Goal: Entertainment & Leisure: Consume media (video, audio)

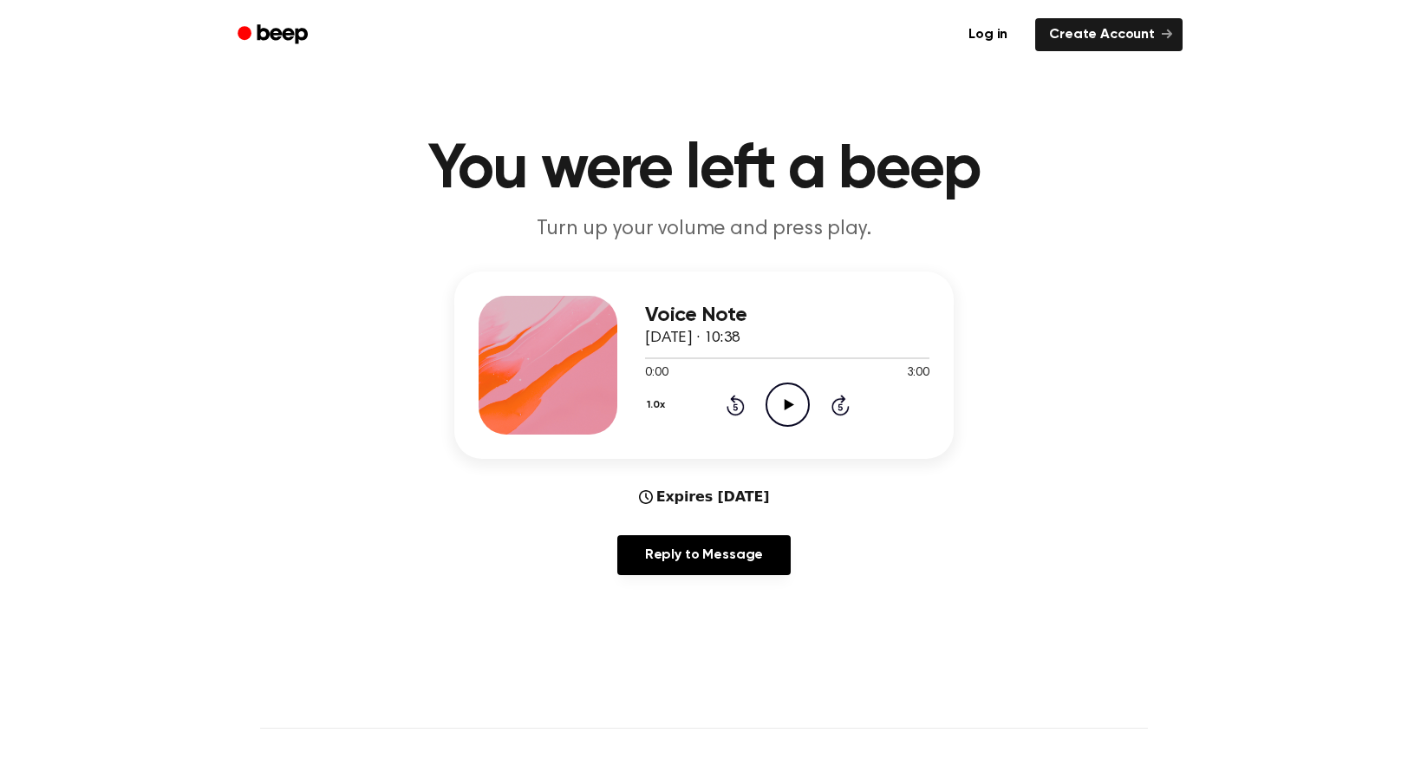
click at [776, 396] on icon "Play Audio" at bounding box center [788, 404] width 44 height 44
click at [845, 406] on icon "Skip 5 seconds" at bounding box center [840, 405] width 19 height 23
click at [742, 407] on icon at bounding box center [736, 404] width 18 height 21
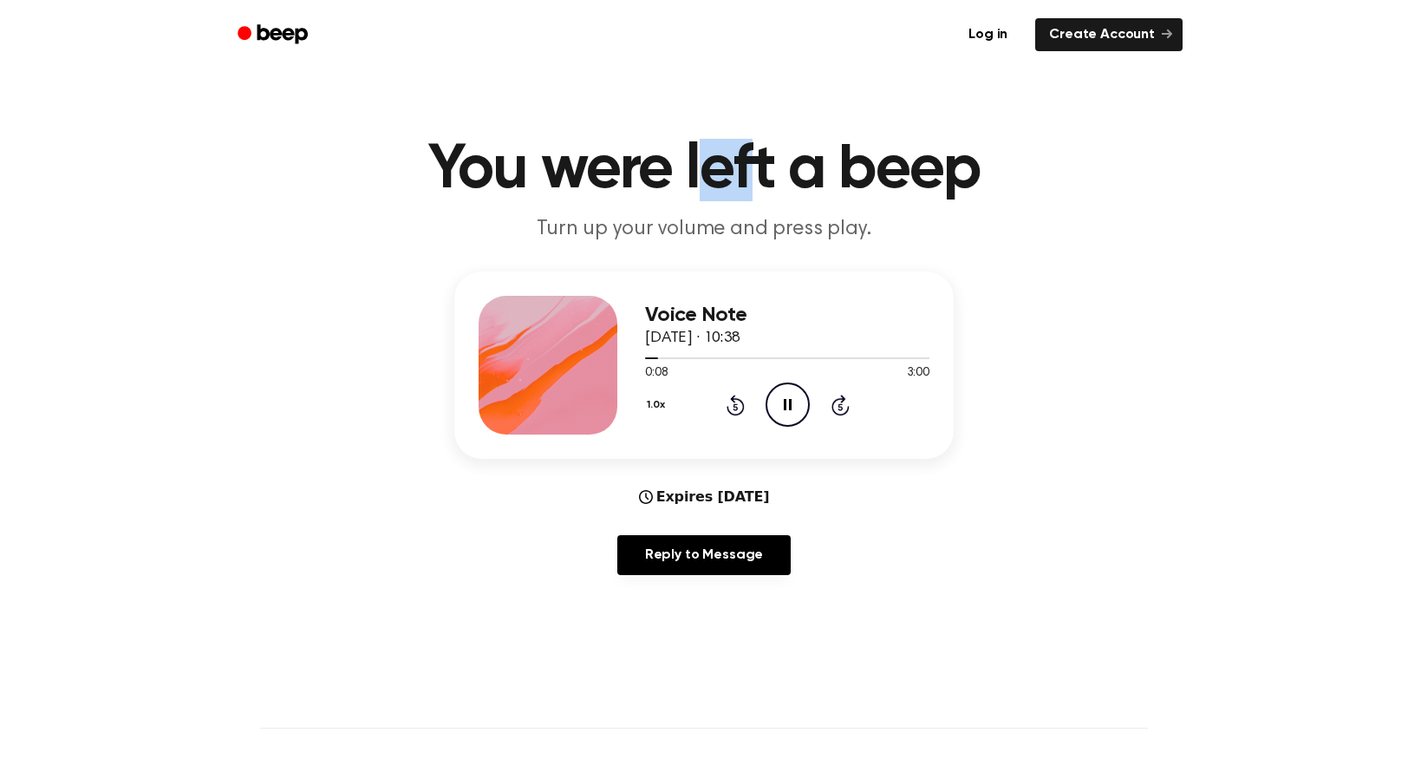
drag, startPoint x: 700, startPoint y: 173, endPoint x: 746, endPoint y: 174, distance: 46.0
click at [746, 174] on h1 "You were left a beep" at bounding box center [704, 170] width 888 height 62
click at [782, 147] on h1 "You were left a beep" at bounding box center [704, 170] width 888 height 62
click at [796, 172] on h1 "You were left a beep" at bounding box center [704, 170] width 888 height 62
click at [786, 397] on icon "Pause Audio" at bounding box center [788, 404] width 44 height 44
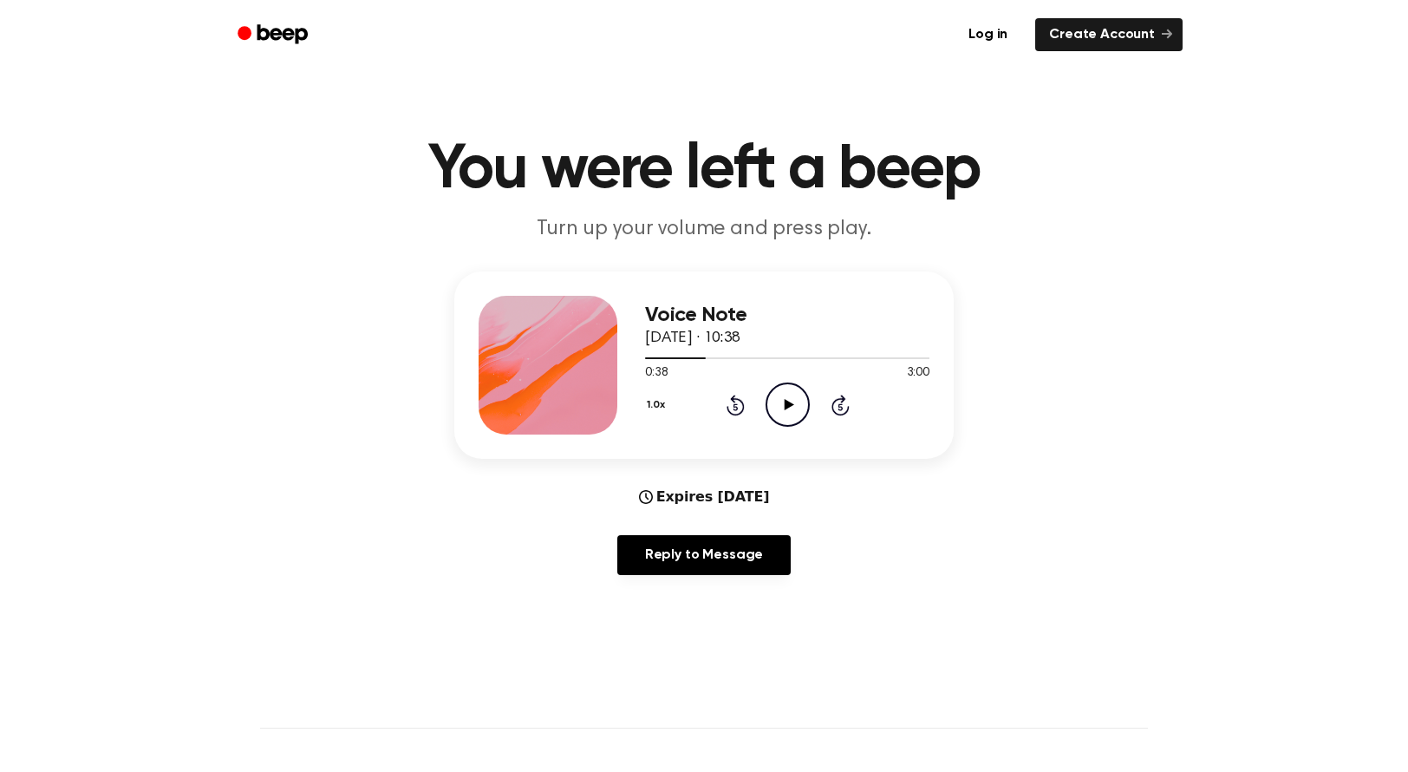
click at [782, 410] on icon "Play Audio" at bounding box center [788, 404] width 44 height 44
click at [740, 409] on icon "Rewind 5 seconds" at bounding box center [735, 405] width 19 height 23
click at [728, 407] on icon at bounding box center [736, 404] width 18 height 21
click at [729, 407] on icon "Rewind 5 seconds" at bounding box center [735, 405] width 19 height 23
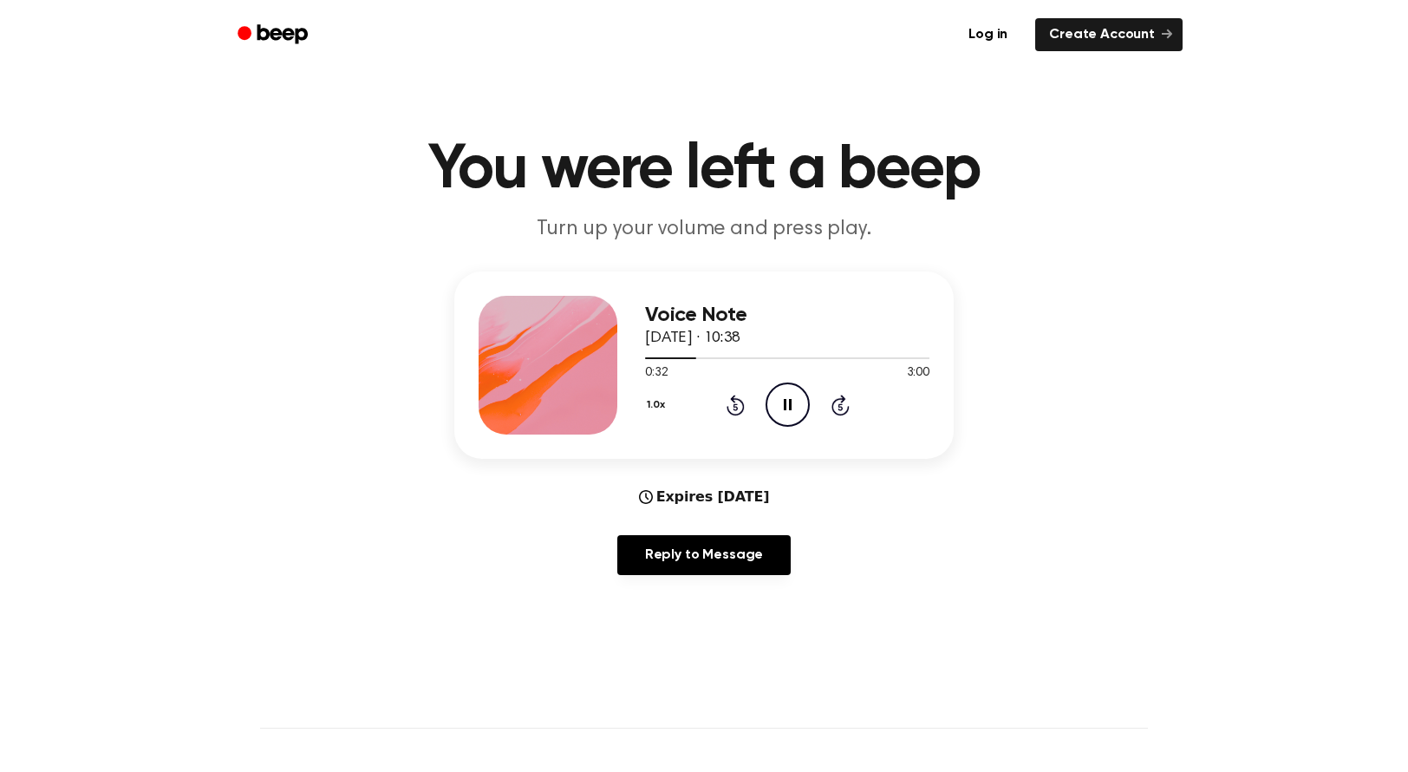
click at [739, 409] on div "1.0x Rewind 5 seconds Pause Audio Skip 5 seconds" at bounding box center [787, 404] width 284 height 44
click at [739, 409] on icon "Rewind 5 seconds" at bounding box center [735, 405] width 19 height 23
click at [791, 404] on icon at bounding box center [788, 404] width 8 height 11
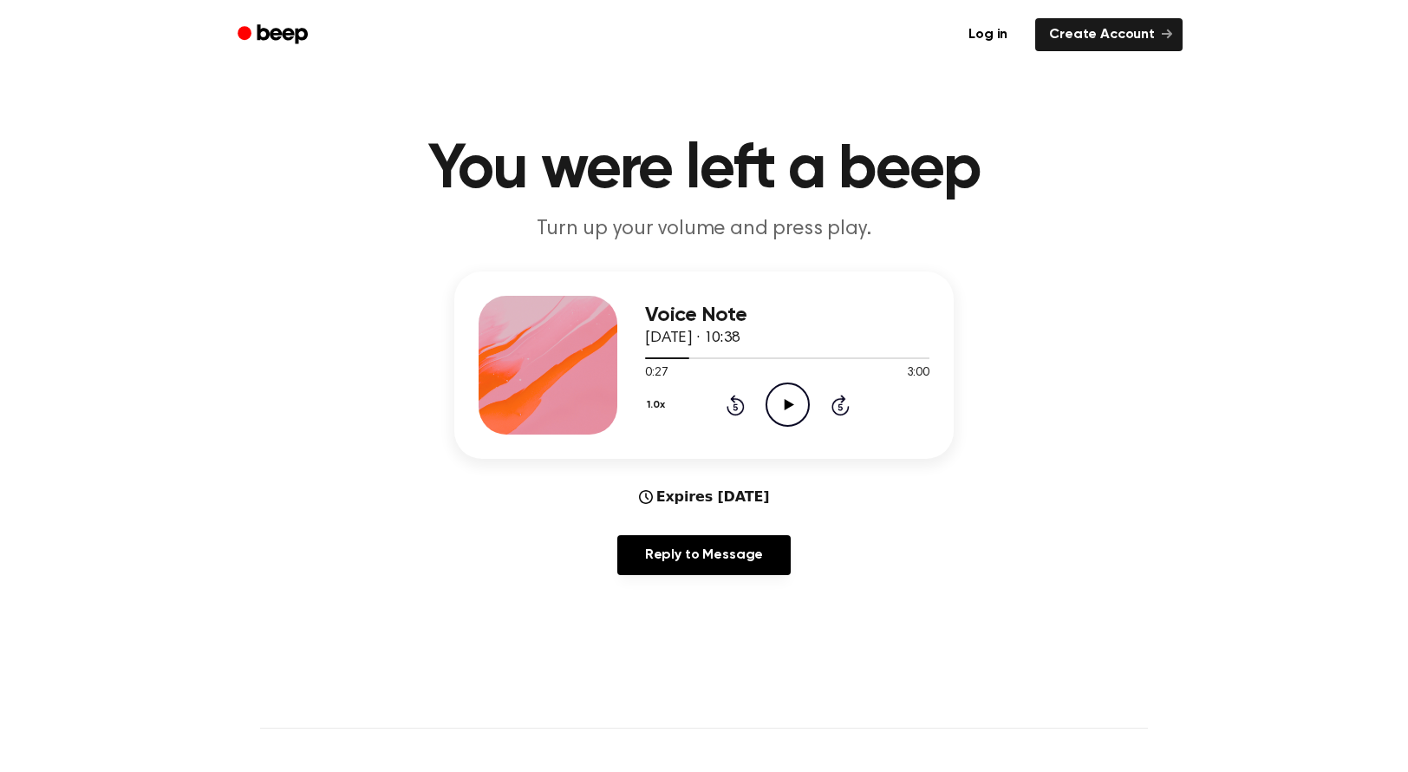
click at [791, 404] on icon at bounding box center [789, 404] width 10 height 11
click at [791, 404] on icon at bounding box center [788, 404] width 8 height 11
click at [770, 408] on icon "Play Audio" at bounding box center [788, 404] width 44 height 44
click at [770, 408] on icon "Pause Audio" at bounding box center [788, 404] width 44 height 44
click at [786, 414] on icon "Play Audio" at bounding box center [788, 404] width 44 height 44
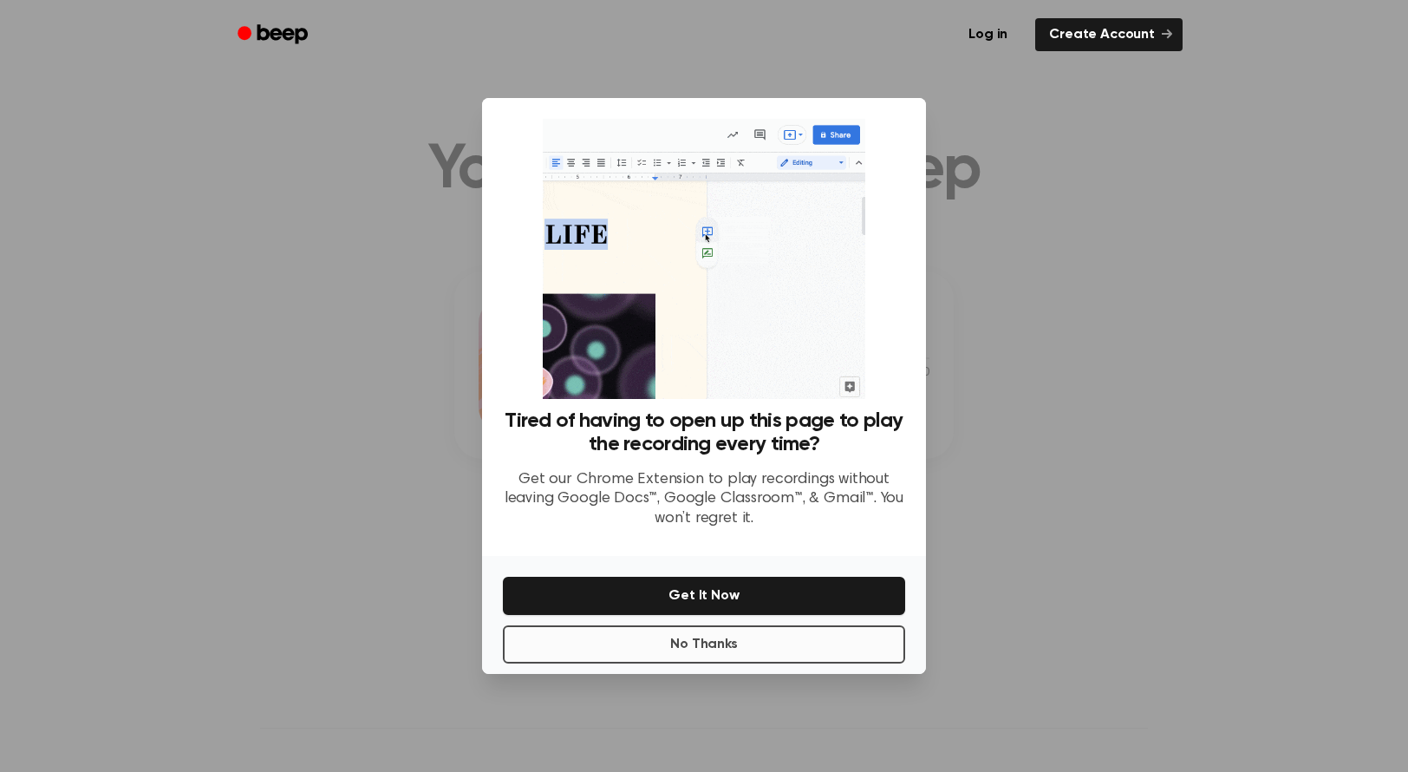
click at [717, 503] on p "Get our Chrome Extension to play recordings without leaving Google Docs™, Googl…" at bounding box center [704, 499] width 402 height 59
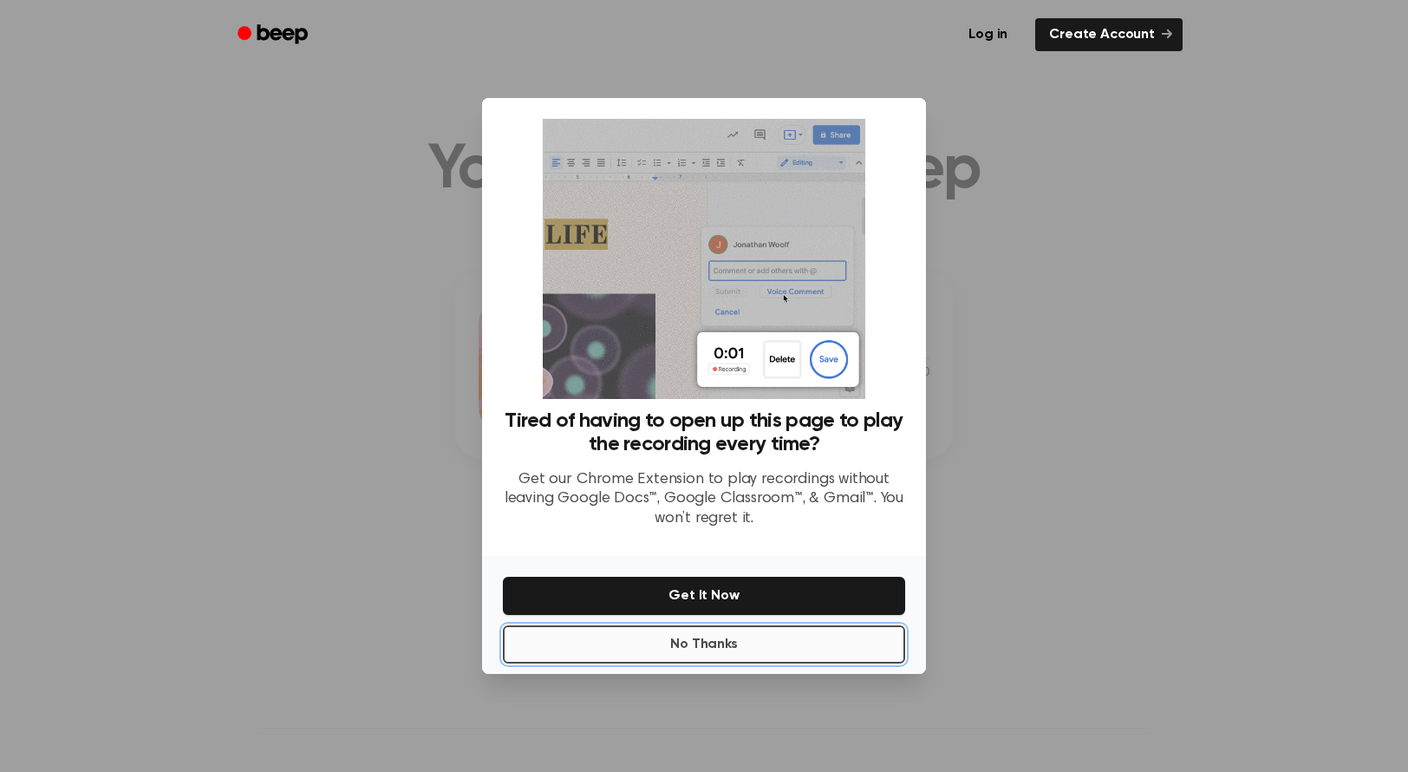
click at [700, 654] on button "No Thanks" at bounding box center [704, 644] width 402 height 38
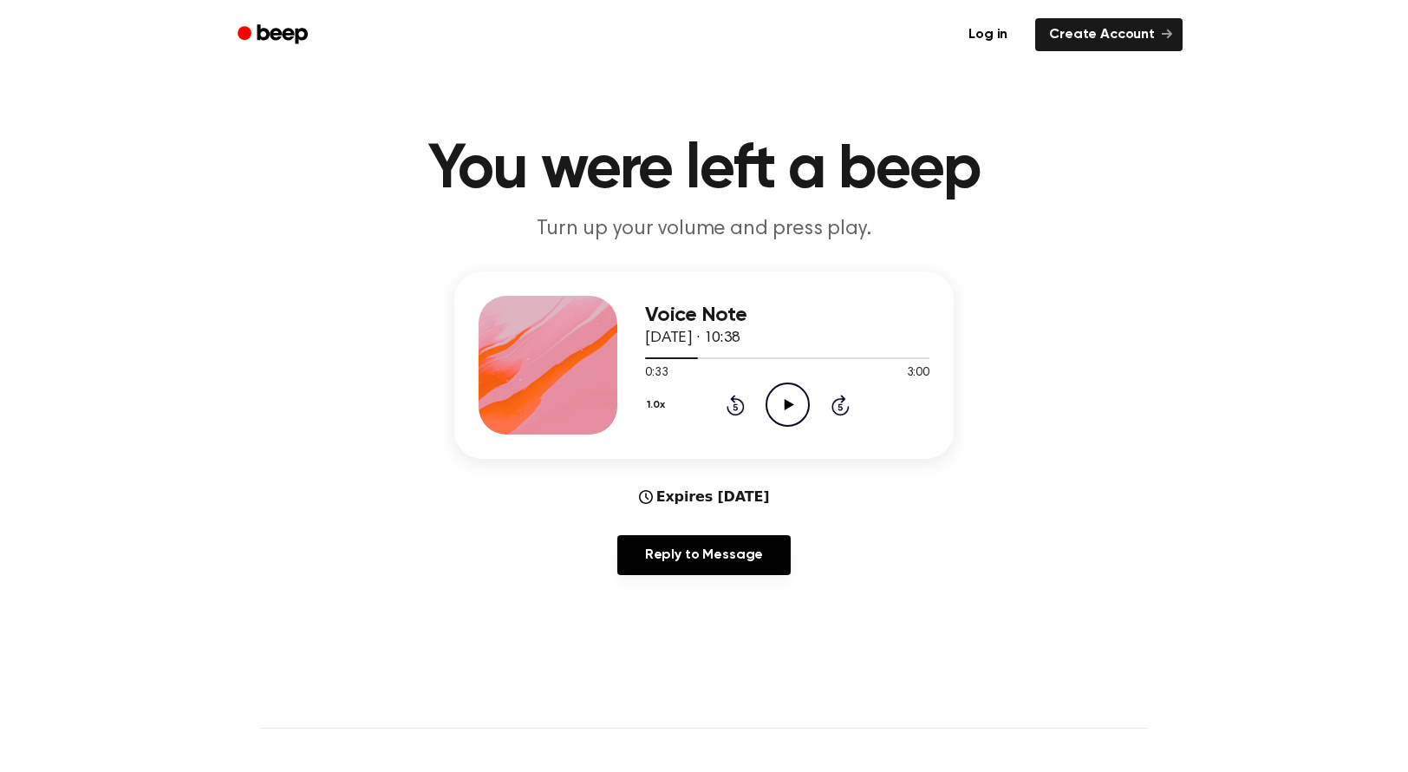
click at [787, 399] on icon "Play Audio" at bounding box center [788, 404] width 44 height 44
click at [787, 399] on icon "Pause Audio" at bounding box center [788, 404] width 44 height 44
click at [784, 396] on icon "Play Audio" at bounding box center [788, 404] width 44 height 44
drag, startPoint x: 761, startPoint y: 357, endPoint x: 732, endPoint y: 359, distance: 29.5
click at [732, 359] on div at bounding box center [787, 357] width 284 height 14
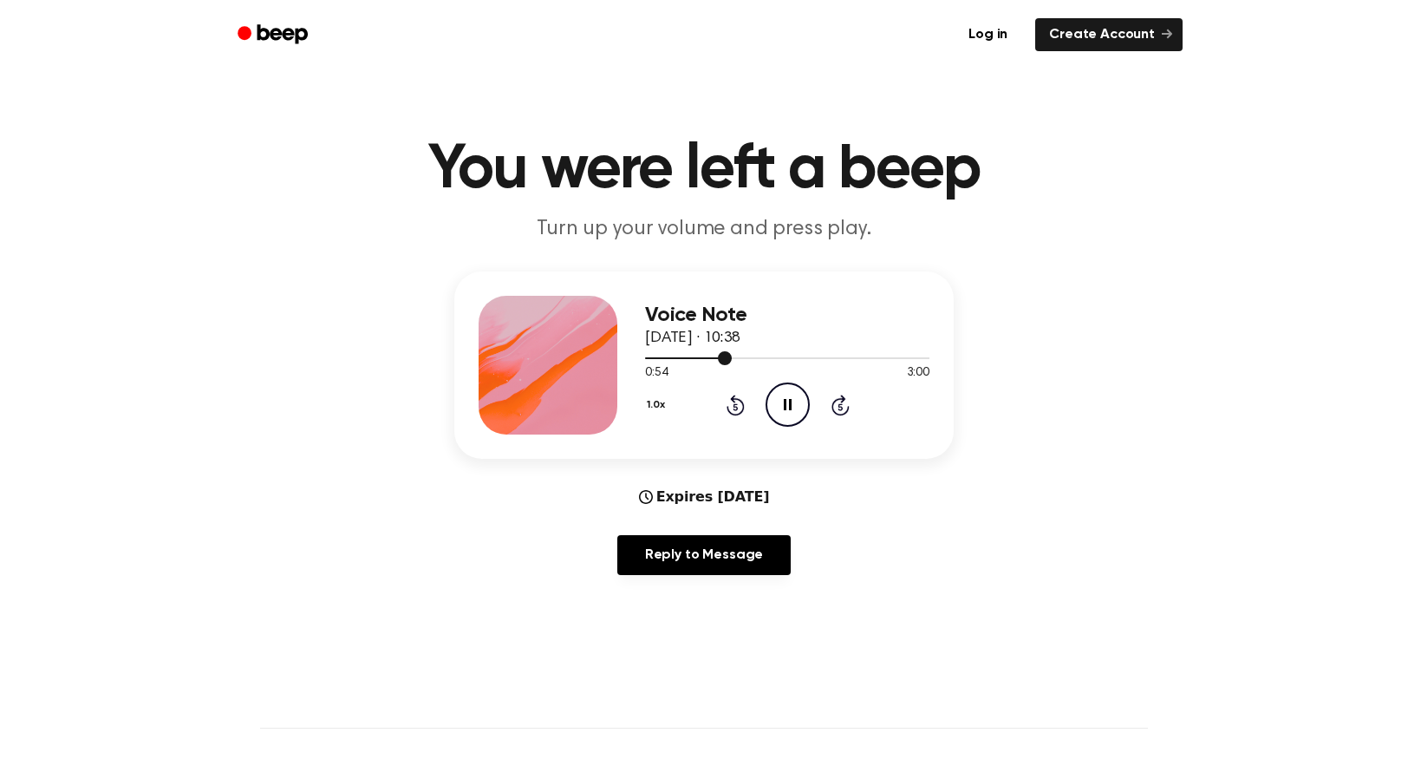
click at [732, 359] on div at bounding box center [787, 357] width 284 height 14
click at [740, 403] on icon at bounding box center [736, 404] width 18 height 21
drag, startPoint x: 895, startPoint y: 358, endPoint x: 850, endPoint y: 360, distance: 45.1
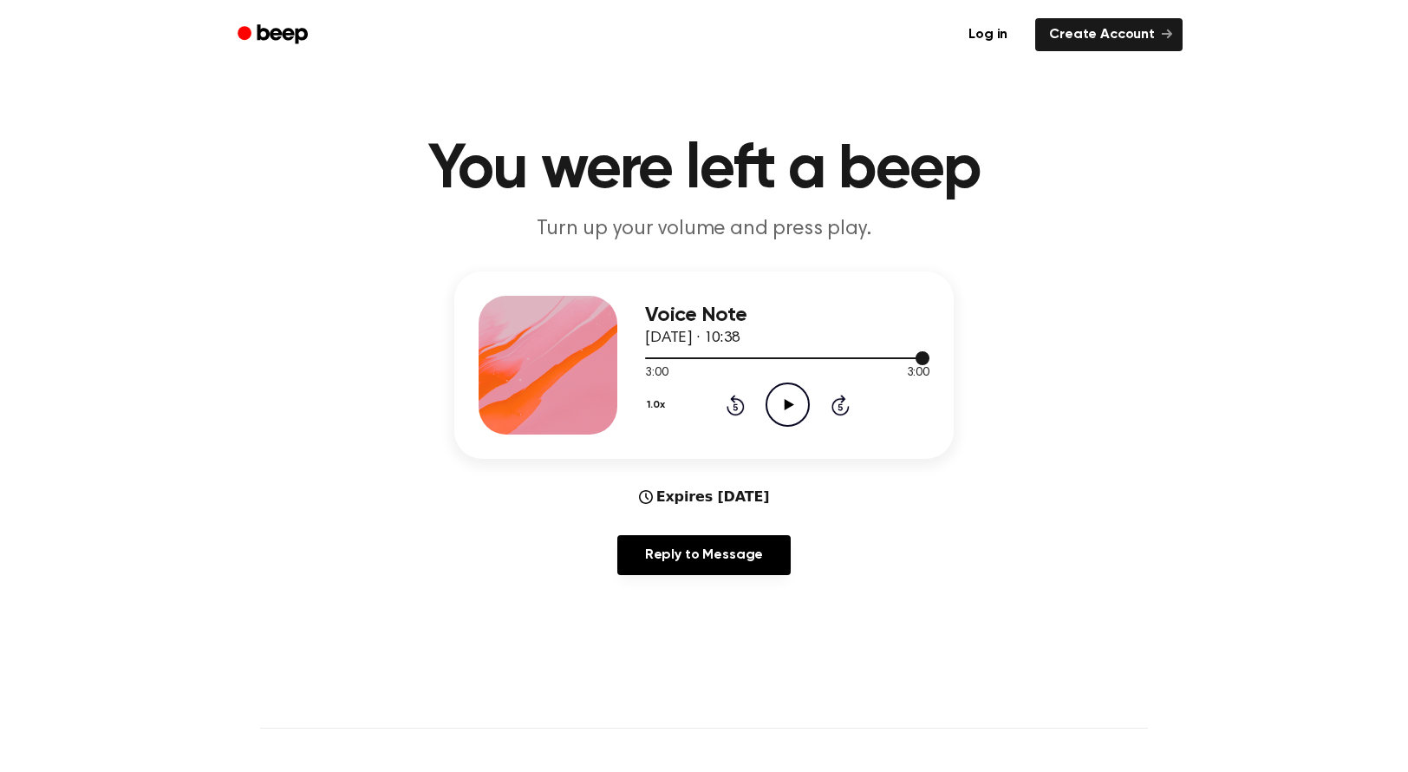
click at [850, 360] on div at bounding box center [787, 357] width 284 height 14
click at [845, 403] on icon "Skip 5 seconds" at bounding box center [840, 405] width 19 height 23
click at [793, 404] on icon at bounding box center [789, 404] width 10 height 11
click at [843, 404] on icon "Skip 5 seconds" at bounding box center [840, 405] width 19 height 23
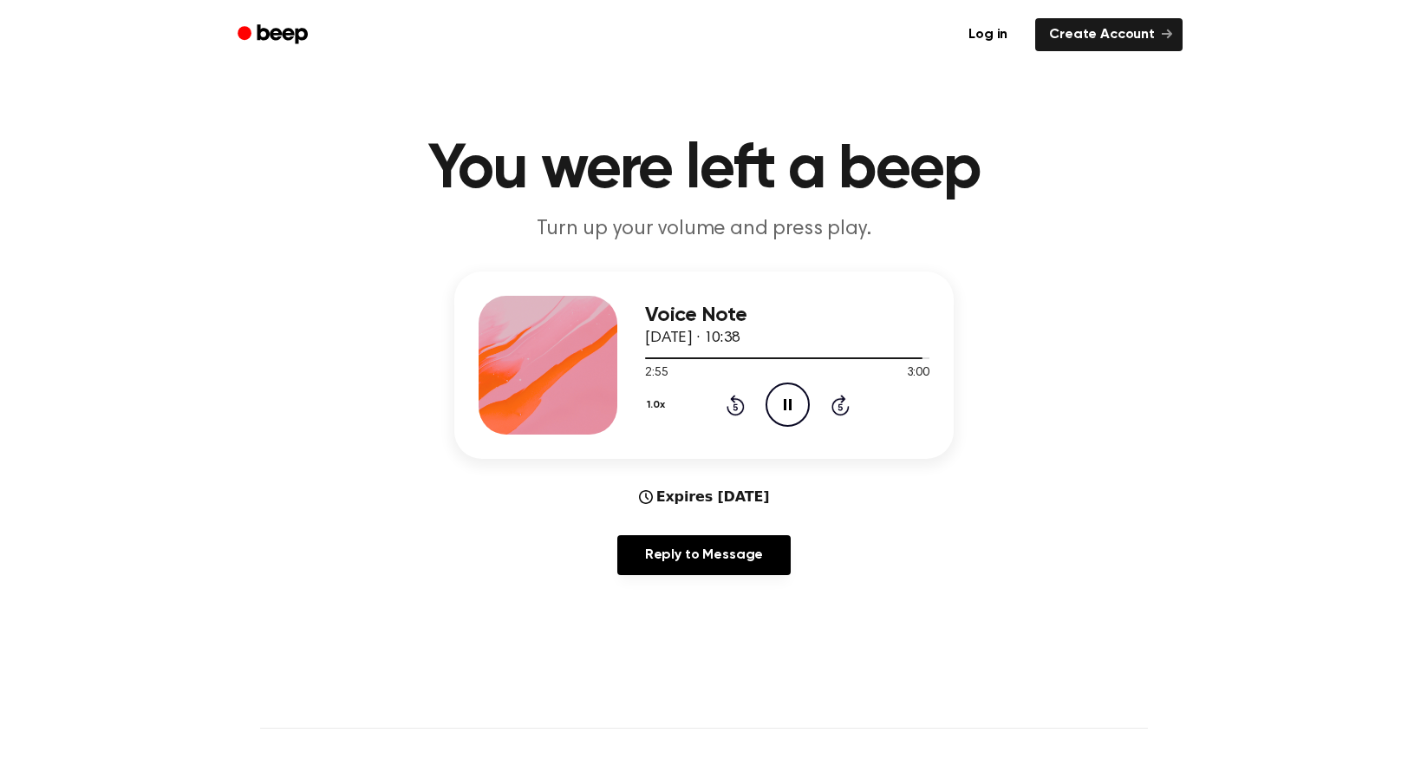
click at [793, 400] on icon "Pause Audio" at bounding box center [788, 404] width 44 height 44
click at [789, 397] on icon "Play Audio" at bounding box center [788, 404] width 44 height 44
click at [784, 414] on icon "Play Audio" at bounding box center [788, 404] width 44 height 44
drag, startPoint x: 675, startPoint y: 361, endPoint x: 792, endPoint y: 351, distance: 117.4
click at [792, 351] on div at bounding box center [787, 357] width 284 height 14
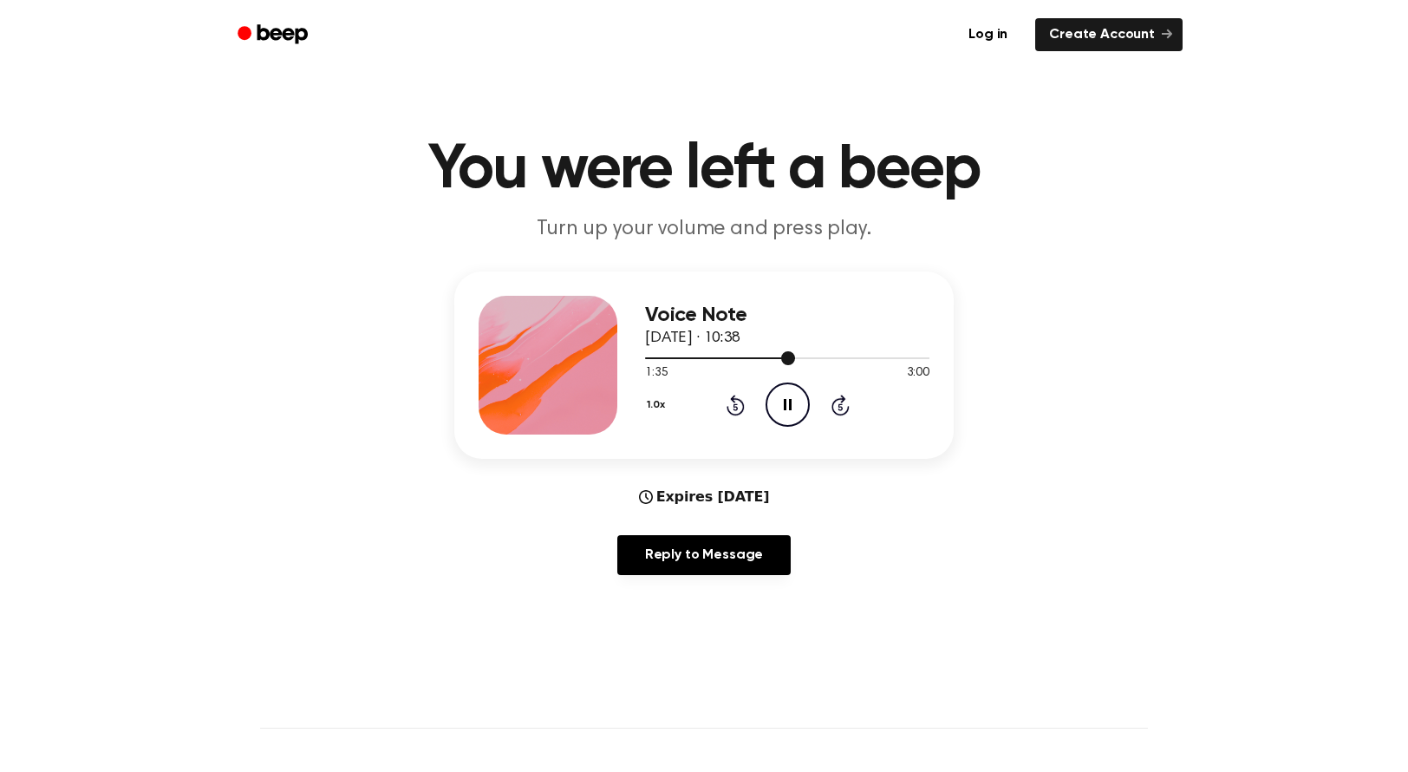
click at [793, 358] on div at bounding box center [787, 357] width 284 height 14
click at [668, 357] on div at bounding box center [720, 358] width 151 height 2
click at [843, 400] on icon at bounding box center [840, 404] width 18 height 21
click at [791, 400] on icon "Pause Audio" at bounding box center [788, 404] width 44 height 44
